Goal: Navigation & Orientation: Find specific page/section

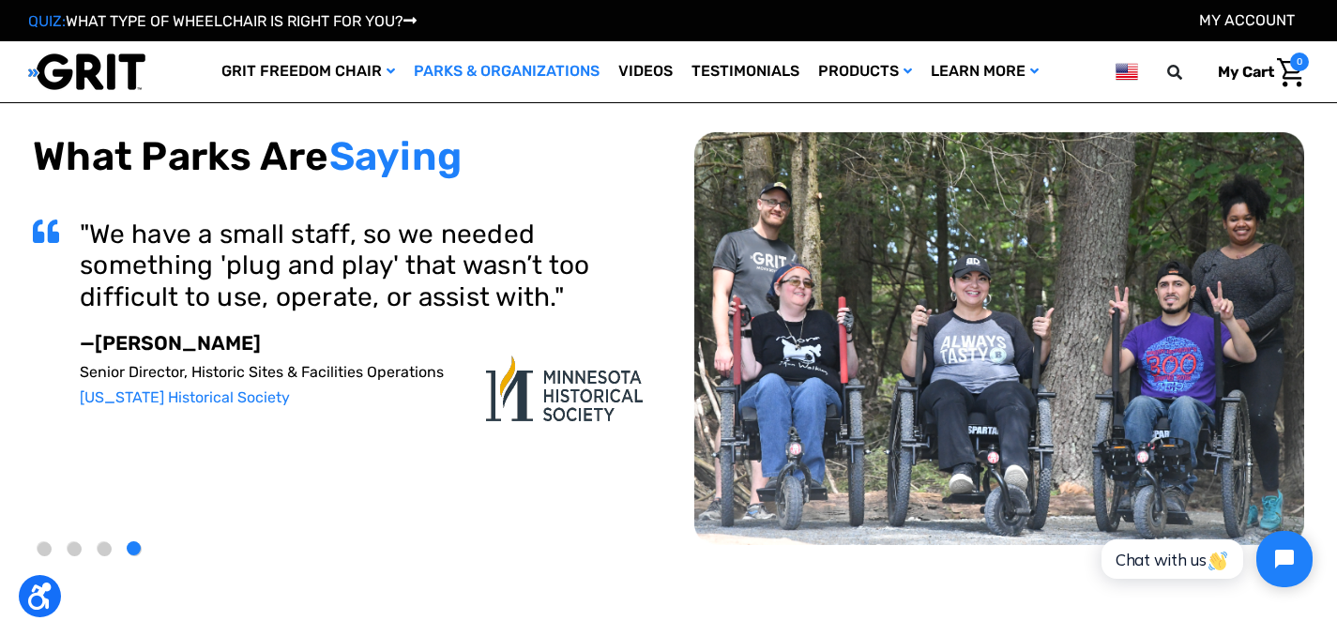
scroll to position [87, 0]
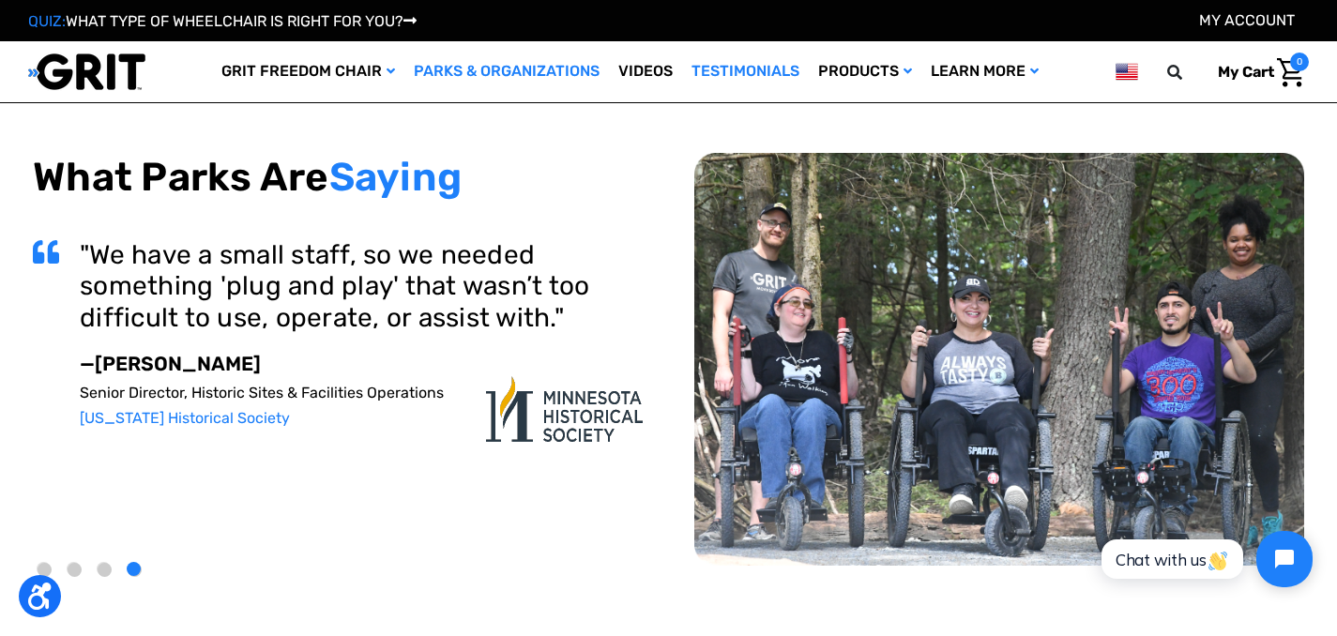
click at [725, 64] on link "Testimonials" at bounding box center [745, 71] width 127 height 61
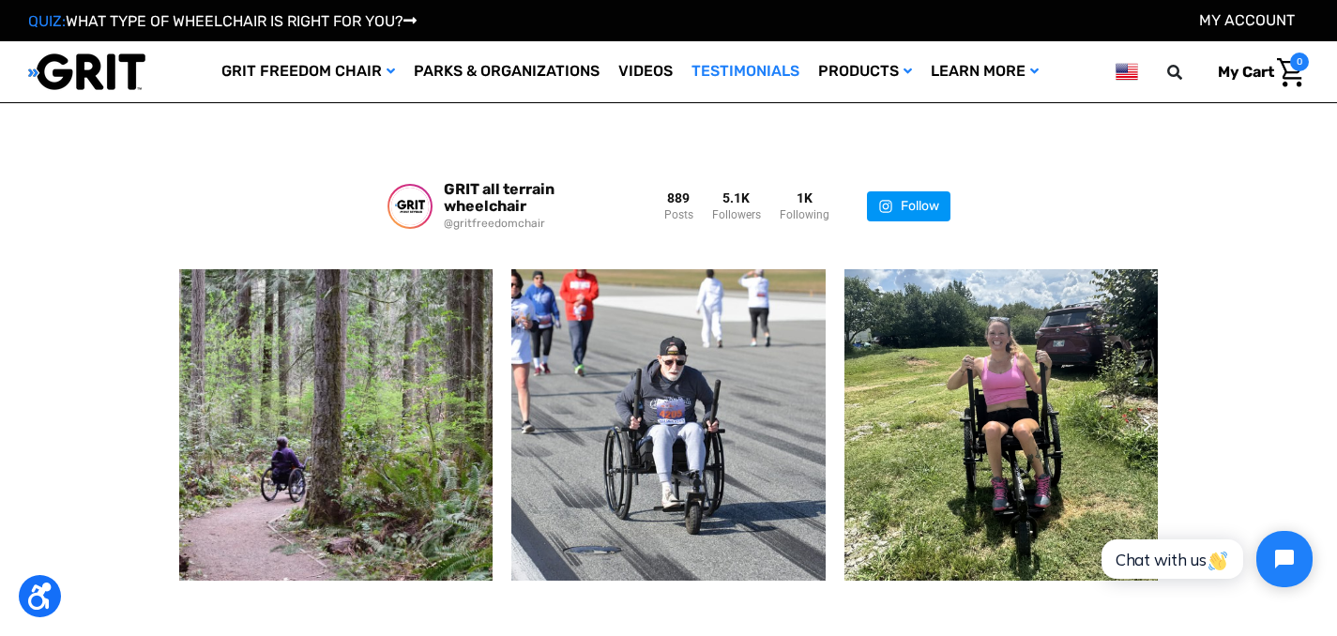
scroll to position [2619, 0]
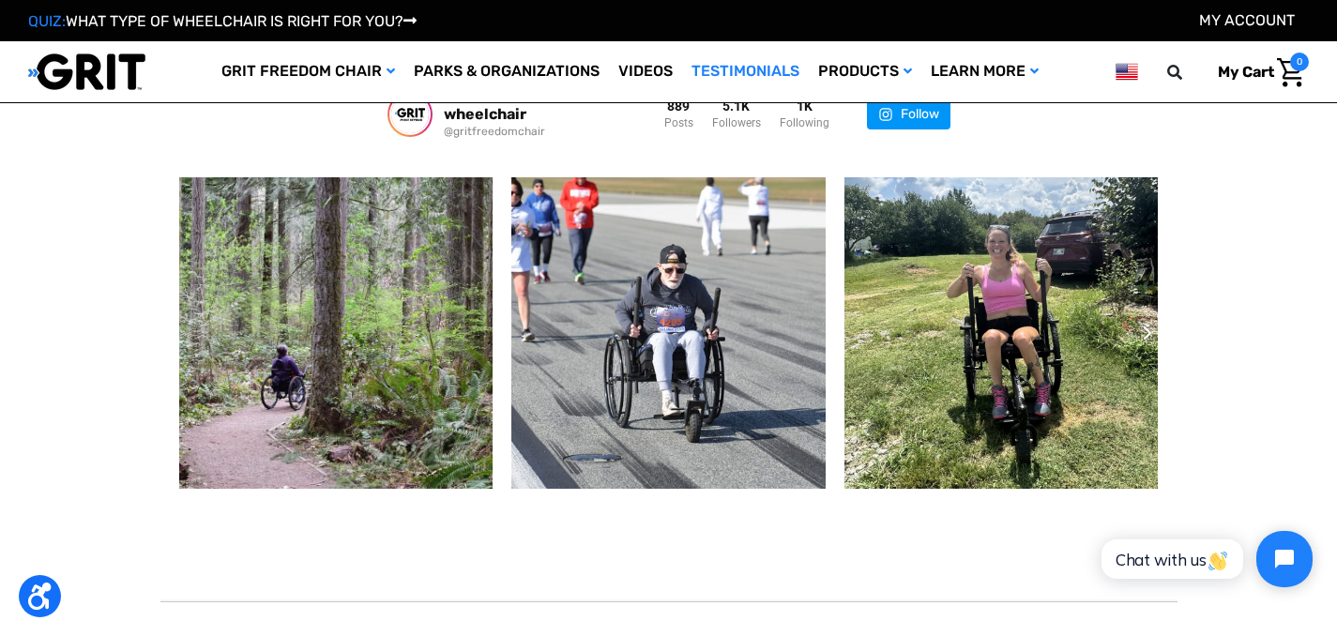
click at [1144, 326] on icon "Next slide" at bounding box center [1147, 333] width 11 height 15
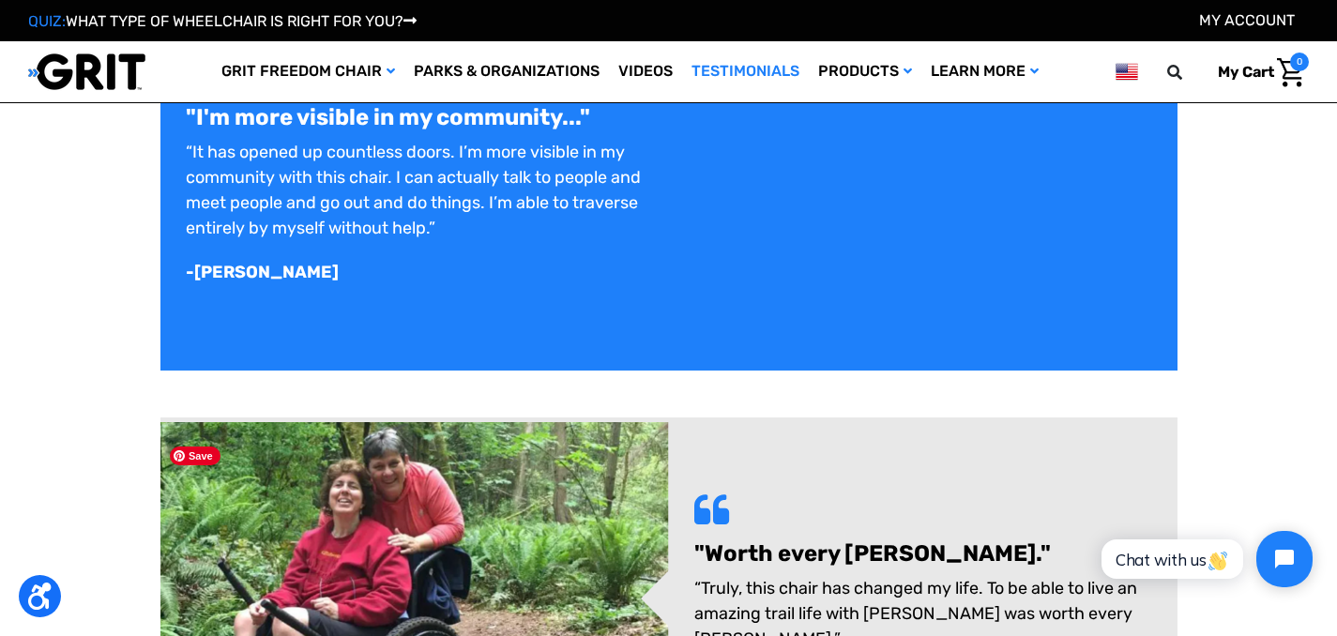
scroll to position [1340, 0]
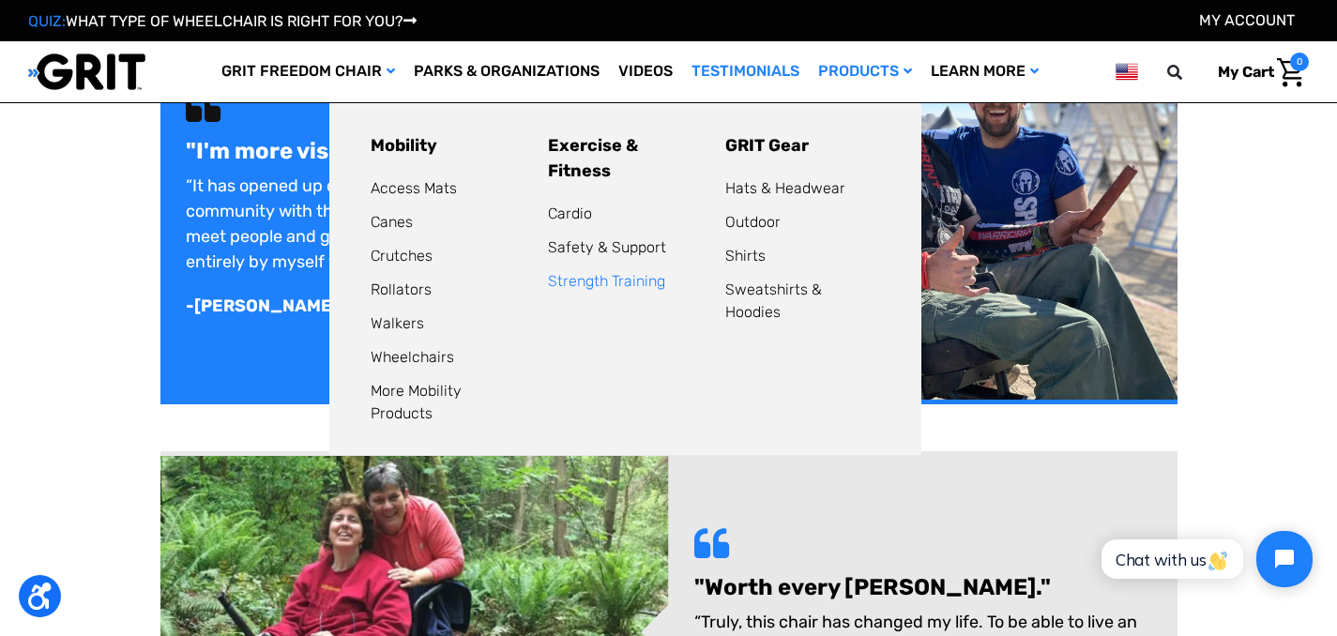
click at [583, 272] on link "Strength Training" at bounding box center [606, 281] width 117 height 18
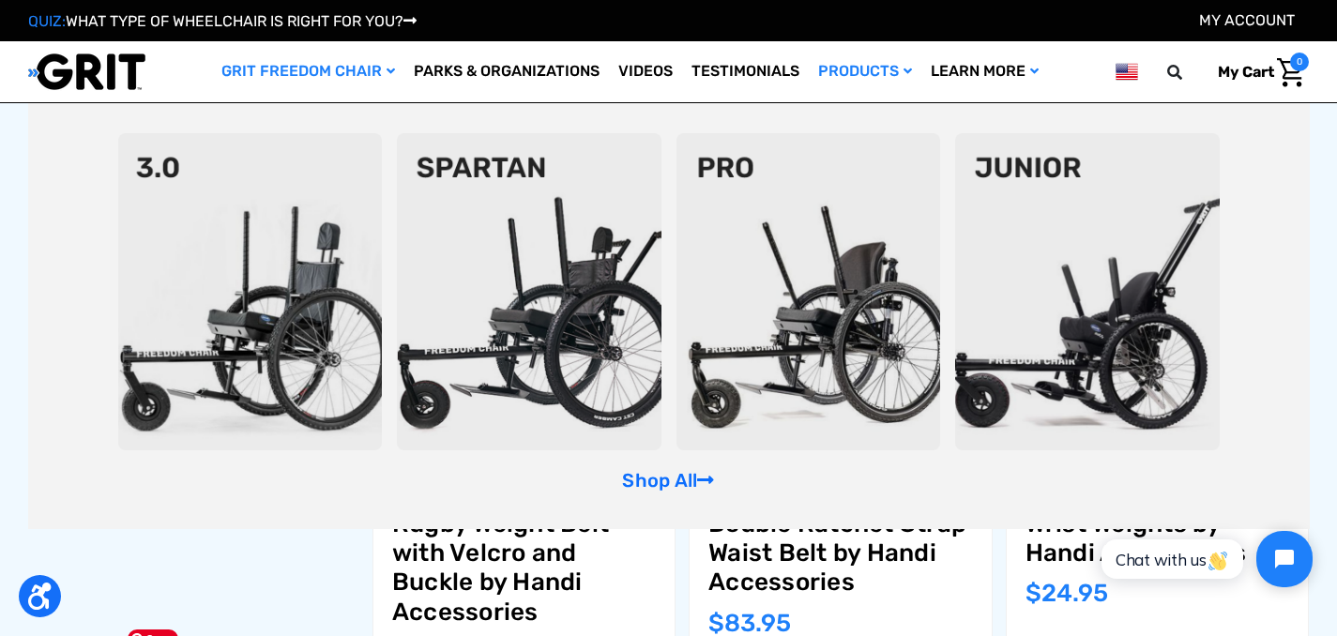
scroll to position [298, 0]
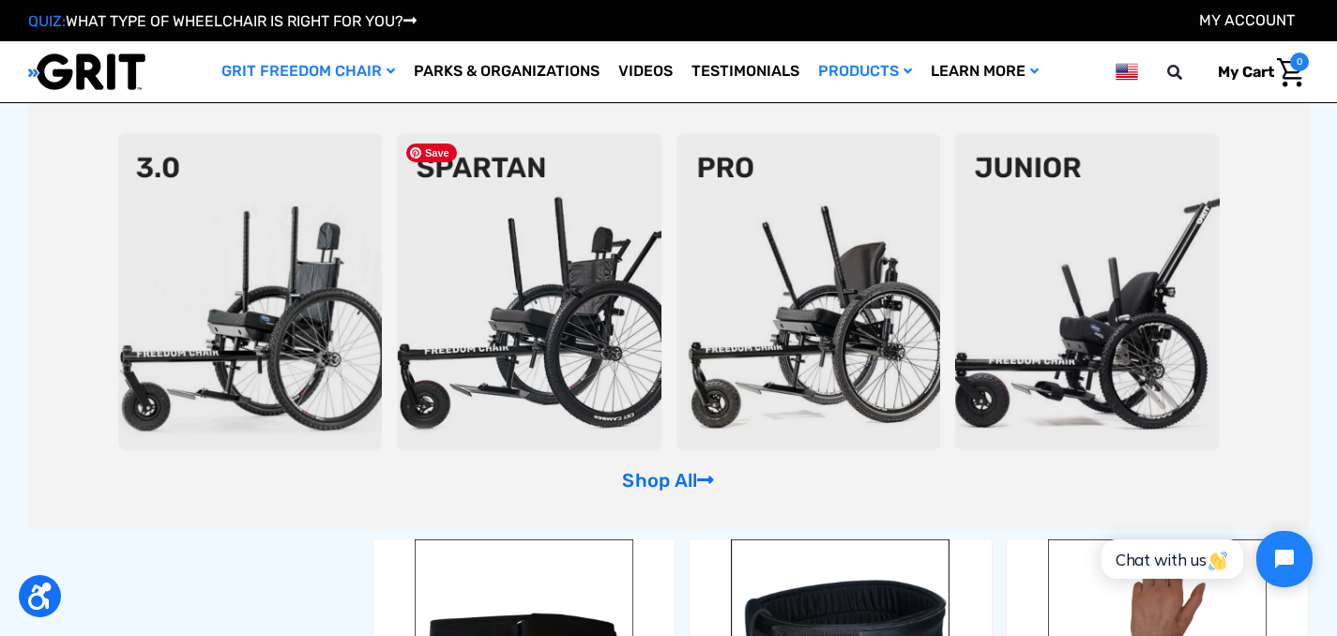
click at [472, 299] on img at bounding box center [529, 291] width 265 height 317
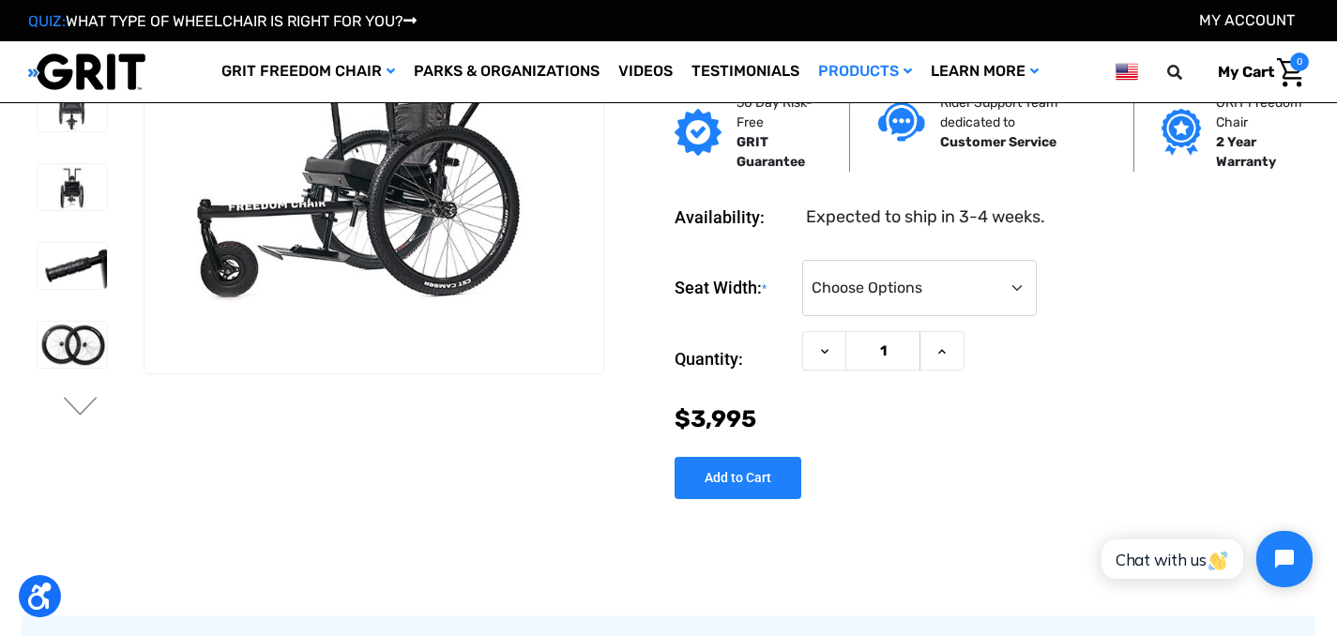
scroll to position [6, 0]
